Goal: Contribute content

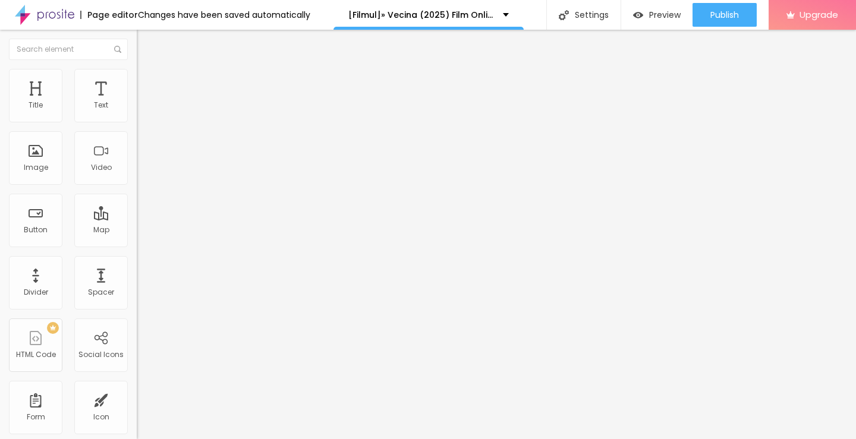
click at [137, 102] on span "Add image" at bounding box center [161, 97] width 49 height 10
click at [137, 244] on input "https://" at bounding box center [208, 238] width 143 height 12
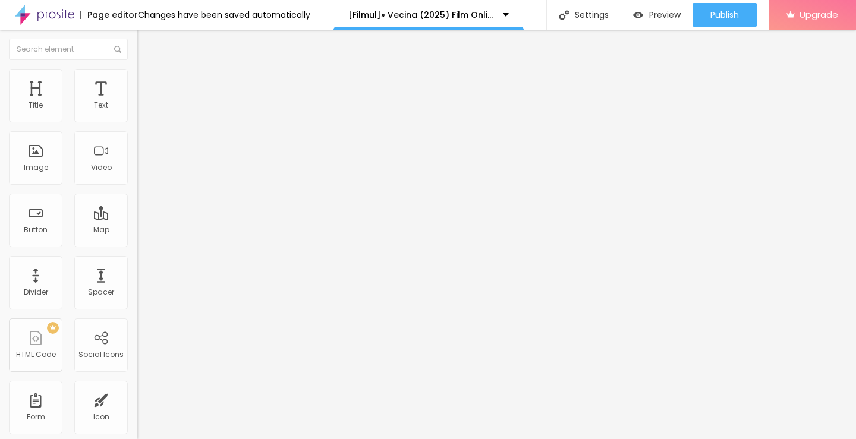
type input "[URL][DOMAIN_NAME]"
click at [137, 186] on span "Original" at bounding box center [151, 181] width 29 height 10
click at [137, 193] on span "Cinema" at bounding box center [152, 188] width 30 height 10
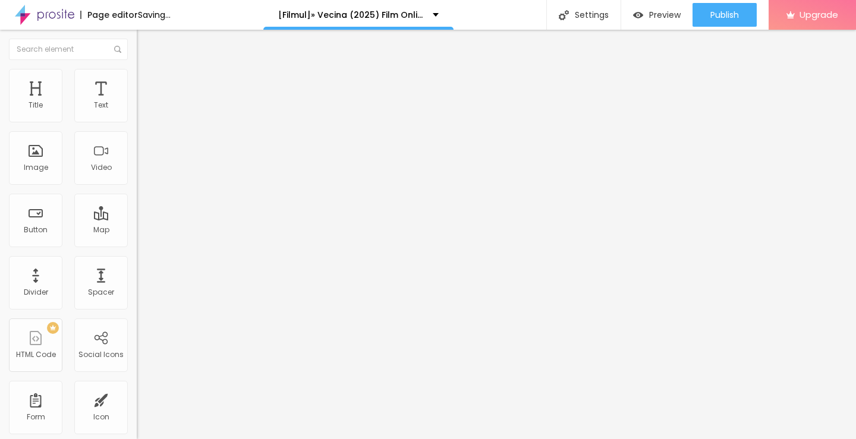
click at [146, 46] on img "button" at bounding box center [151, 44] width 10 height 10
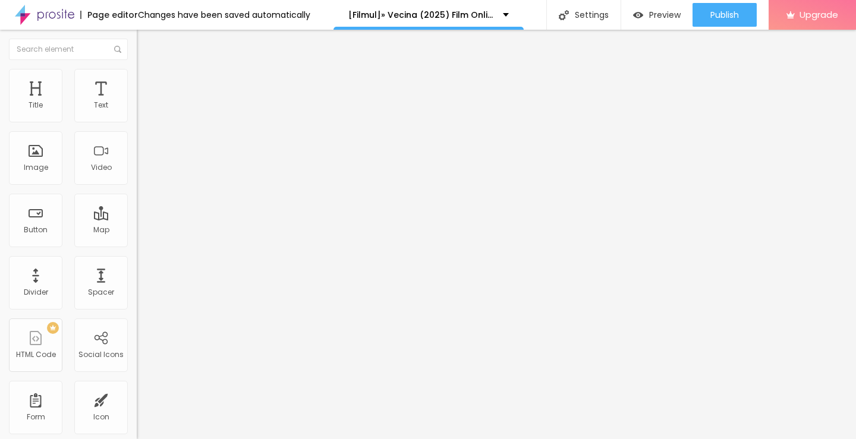
click at [137, 112] on input "Click me" at bounding box center [208, 106] width 143 height 12
paste input "Vezi film acum »▶️ Vecina (2025) film complet online calitate HD în română"
type input "Vezi film acum »▶️ Vecina (2025) film complet online calitate HD în română"
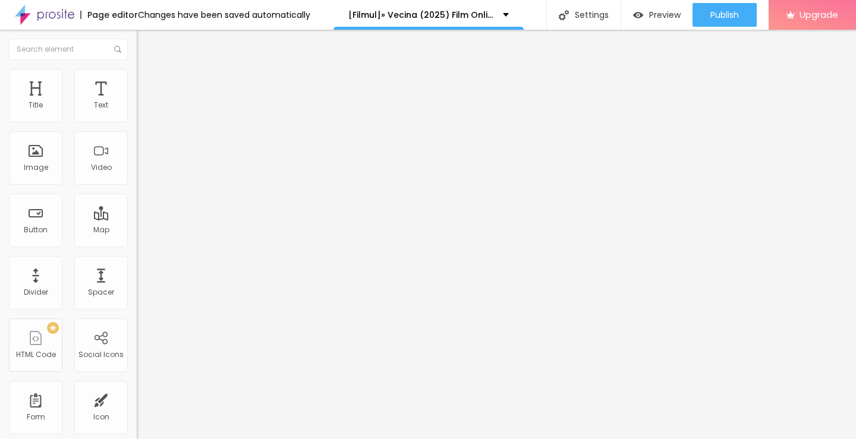
click at [137, 243] on input "https://" at bounding box center [208, 239] width 143 height 12
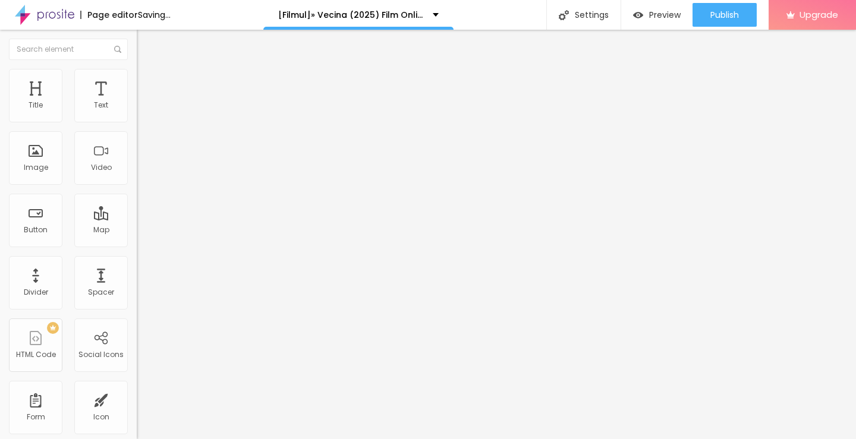
type input "[URL][DOMAIN_NAME]"
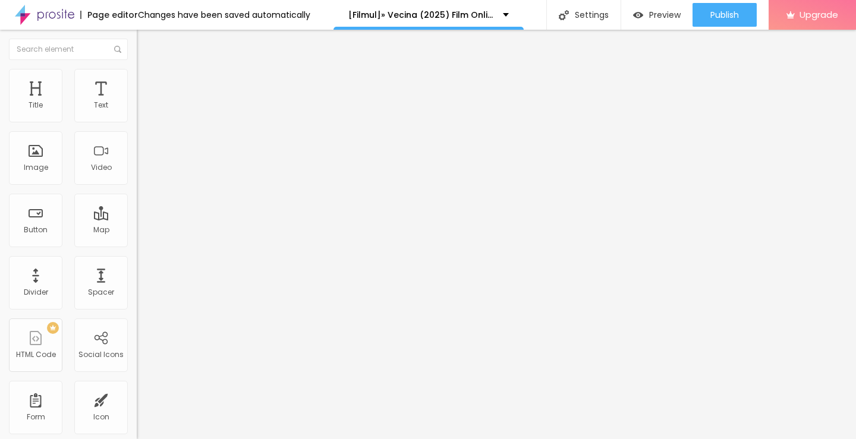
click at [137, 143] on div at bounding box center [205, 139] width 137 height 10
click at [146, 46] on img "button" at bounding box center [151, 44] width 10 height 10
click at [137, 112] on input "Click me" at bounding box center [208, 106] width 143 height 12
paste input "Descarcă filmul complet »▶️ Vecina (2025) Film cu subtitrare în română HD"
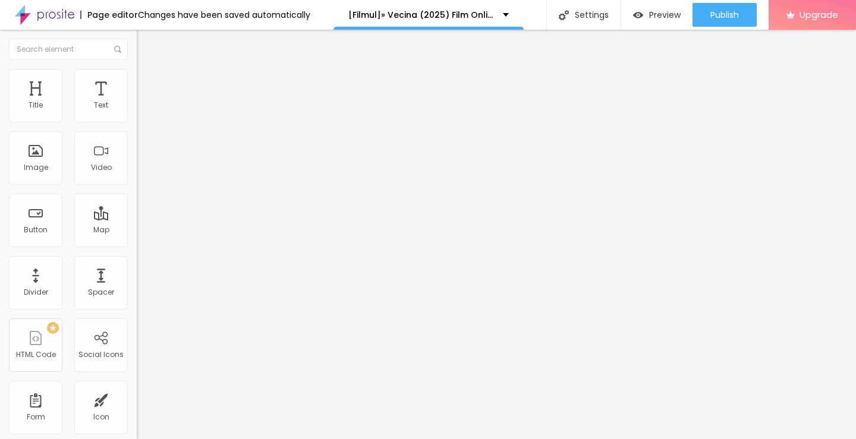
type input "Descarcă filmul complet »▶️ Vecina (2025) Film cu subtitrare în română HD"
click at [137, 245] on input "https://" at bounding box center [208, 239] width 143 height 12
type input "[URL][DOMAIN_NAME]"
click at [137, 142] on img at bounding box center [141, 138] width 8 height 8
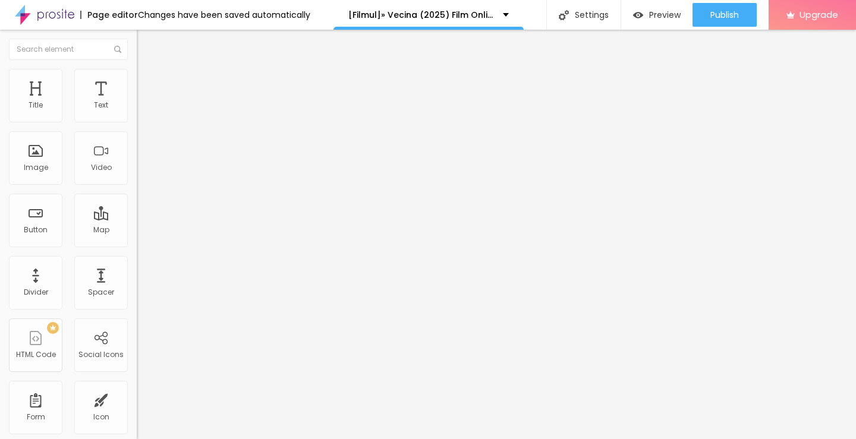
click at [137, 49] on button "Edit Button" at bounding box center [205, 43] width 137 height 27
click at [137, 48] on button "Edit Text" at bounding box center [205, 43] width 137 height 27
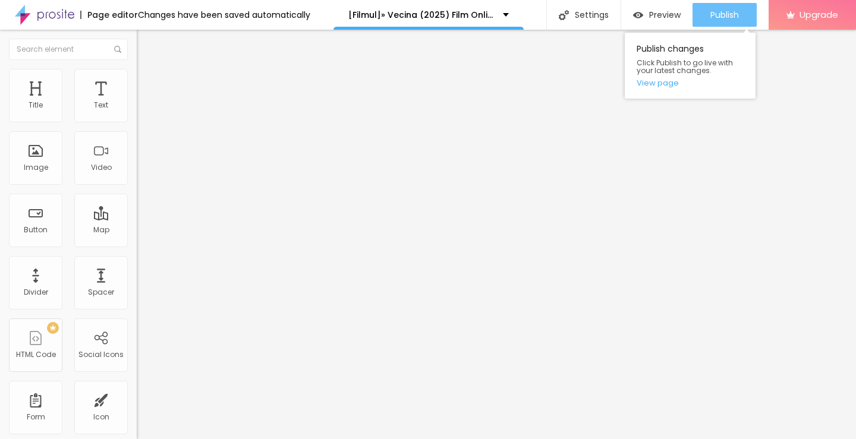
click at [712, 8] on div "Publish" at bounding box center [725, 15] width 29 height 24
click at [656, 84] on link "View page" at bounding box center [690, 83] width 107 height 8
